Goal: Task Accomplishment & Management: Use online tool/utility

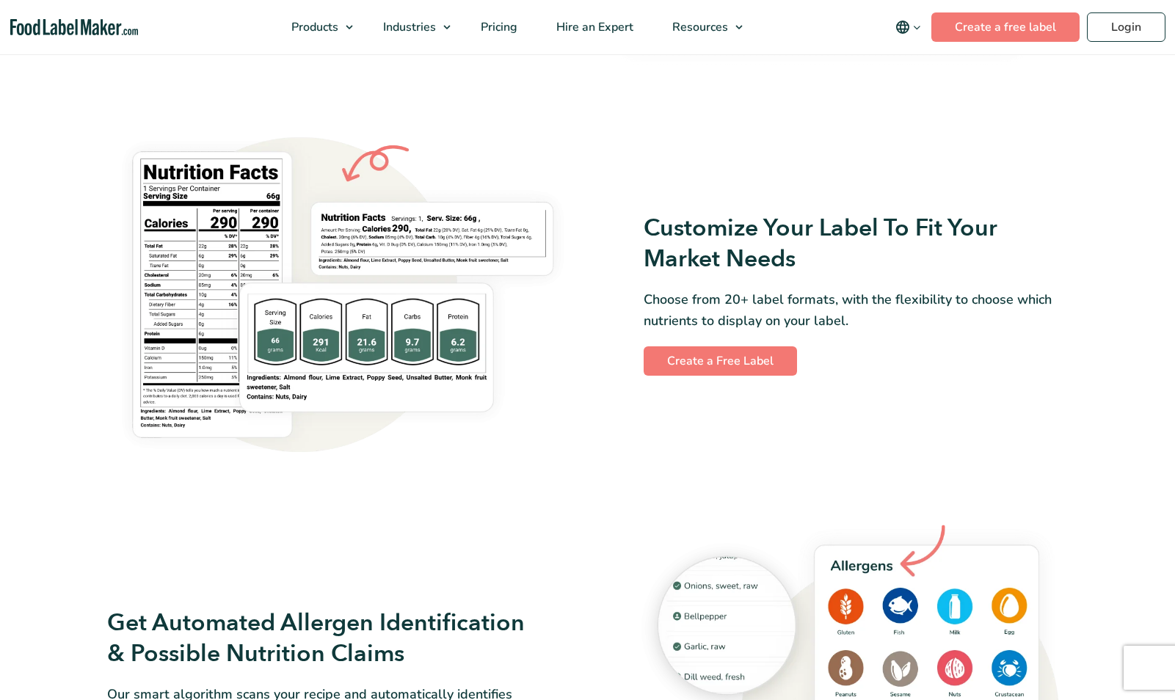
scroll to position [1229, 0]
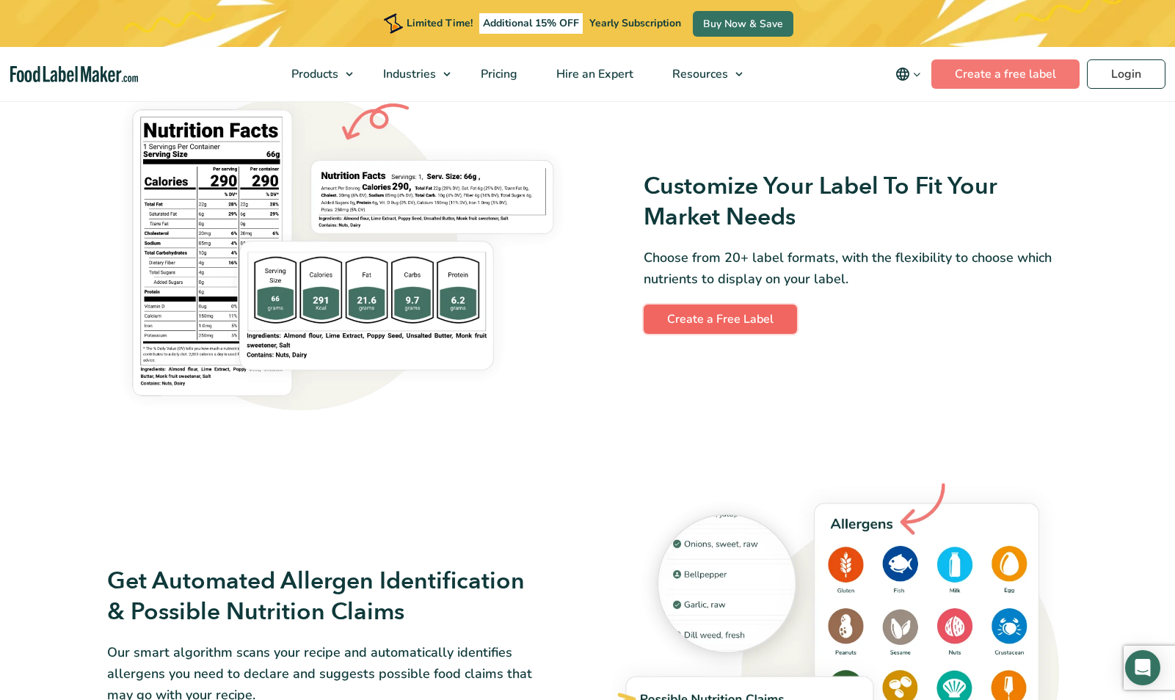
click at [686, 320] on link "Create a Free Label" at bounding box center [719, 318] width 153 height 29
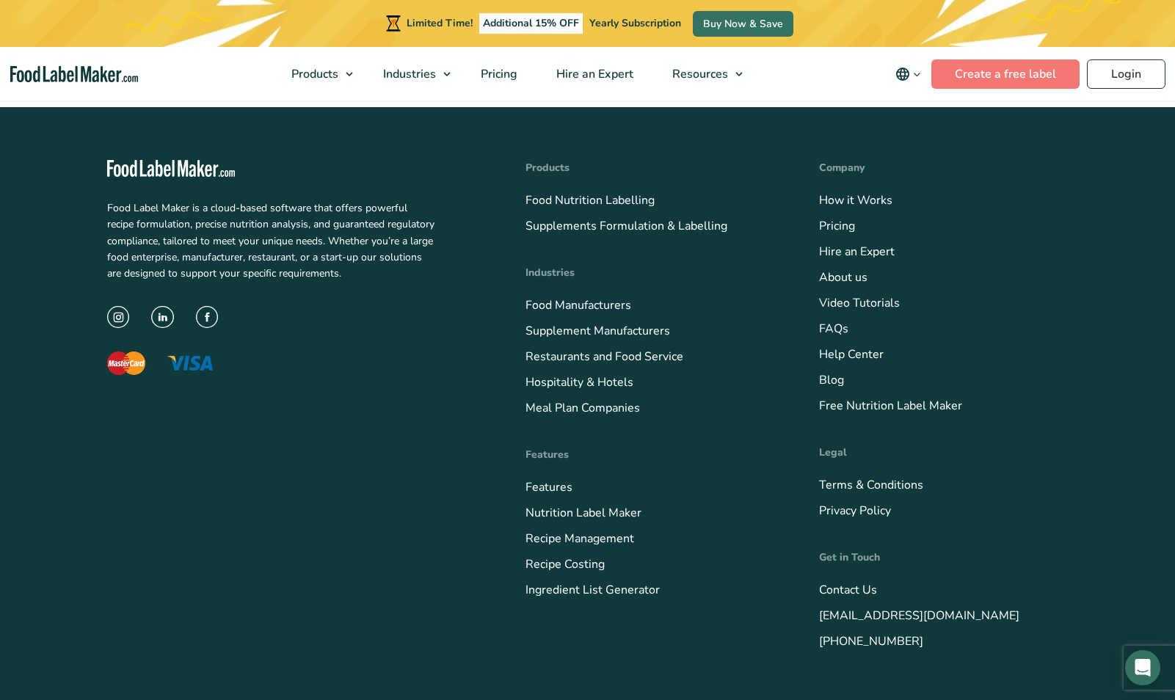
scroll to position [5886, 0]
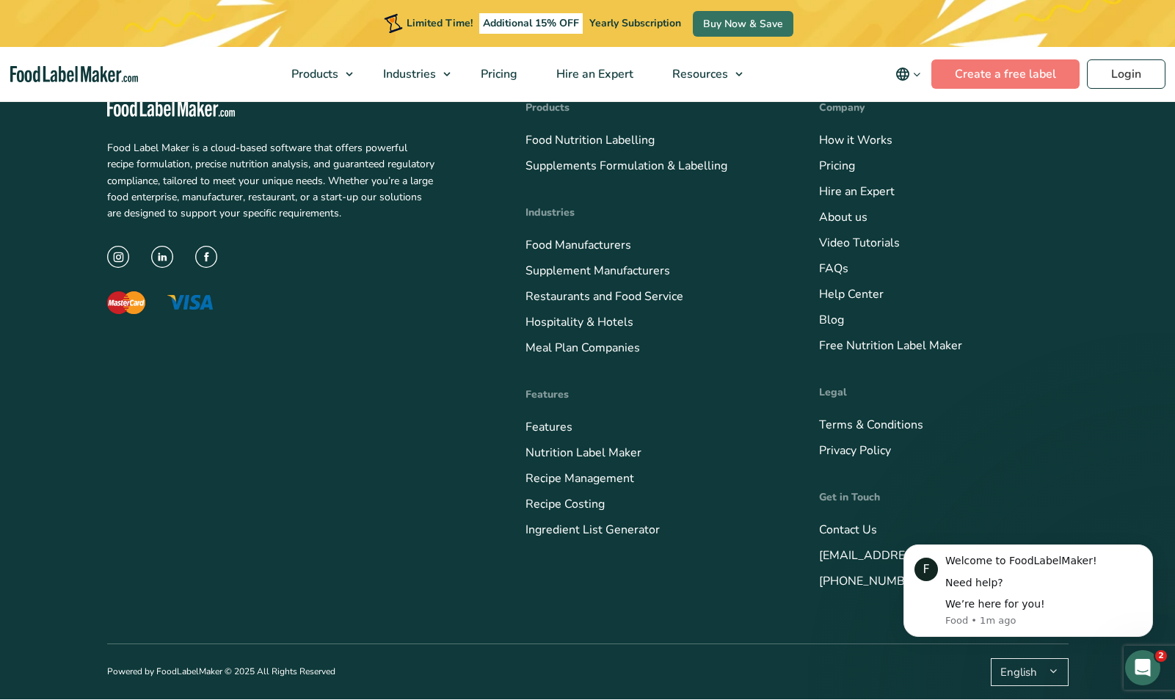
scroll to position [5735, 0]
